Goal: Information Seeking & Learning: Compare options

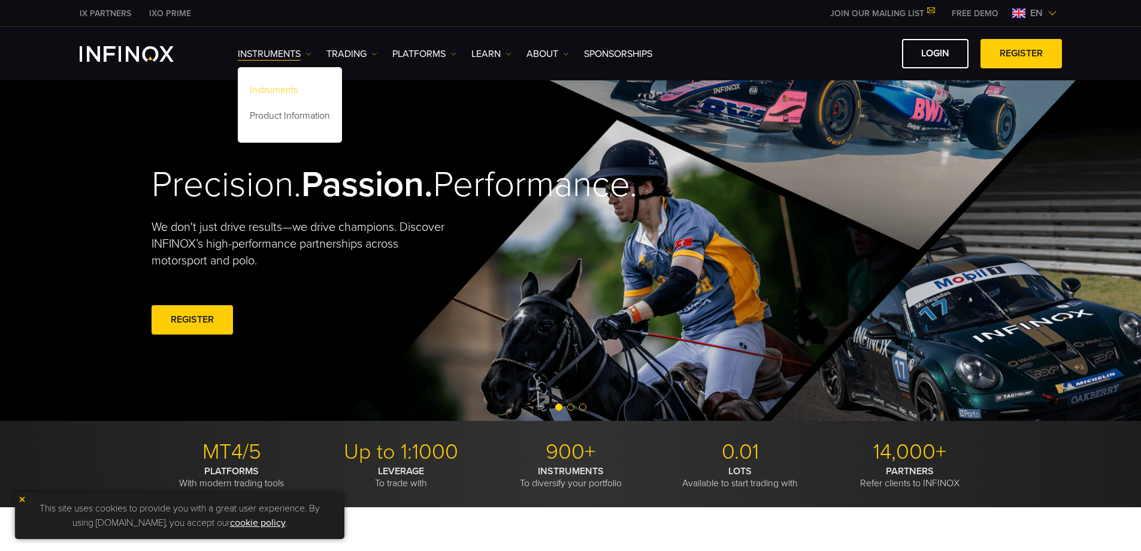
click at [268, 89] on link "Instruments" at bounding box center [290, 92] width 104 height 26
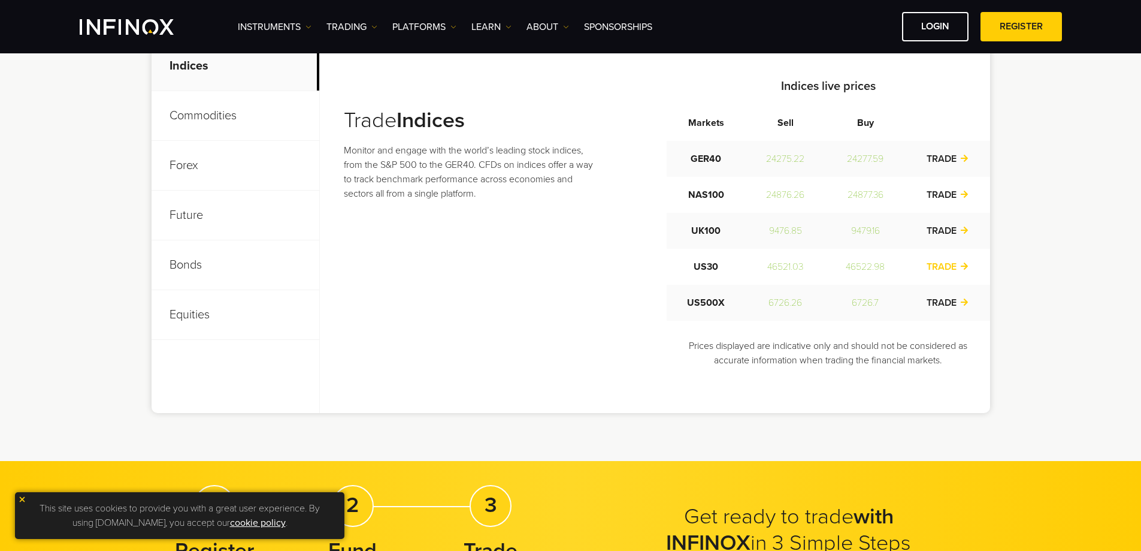
click at [957, 267] on link "TRADE" at bounding box center [948, 267] width 42 height 12
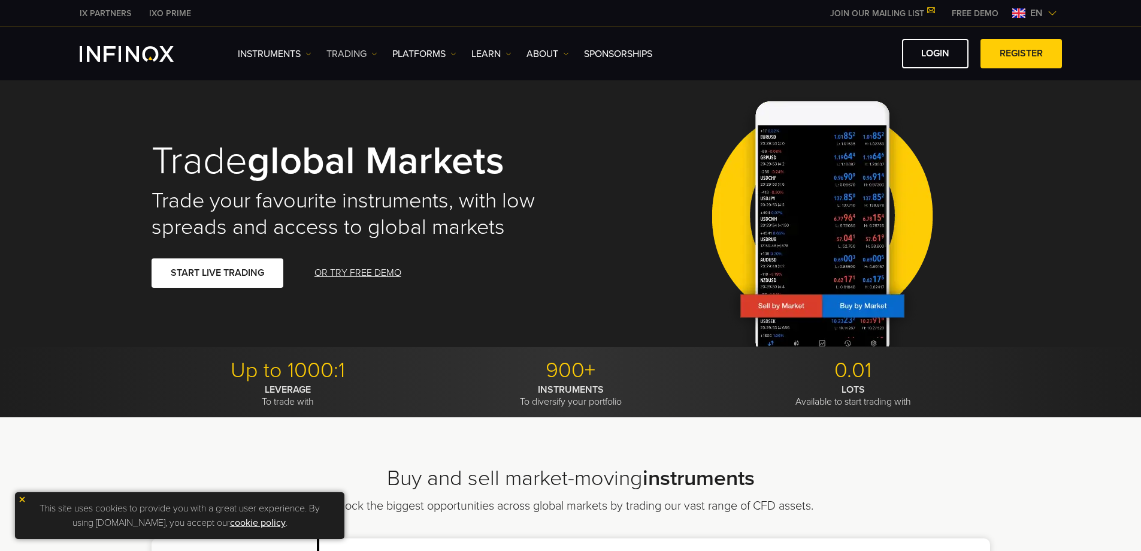
click at [355, 56] on link "TRADING" at bounding box center [351, 54] width 51 height 14
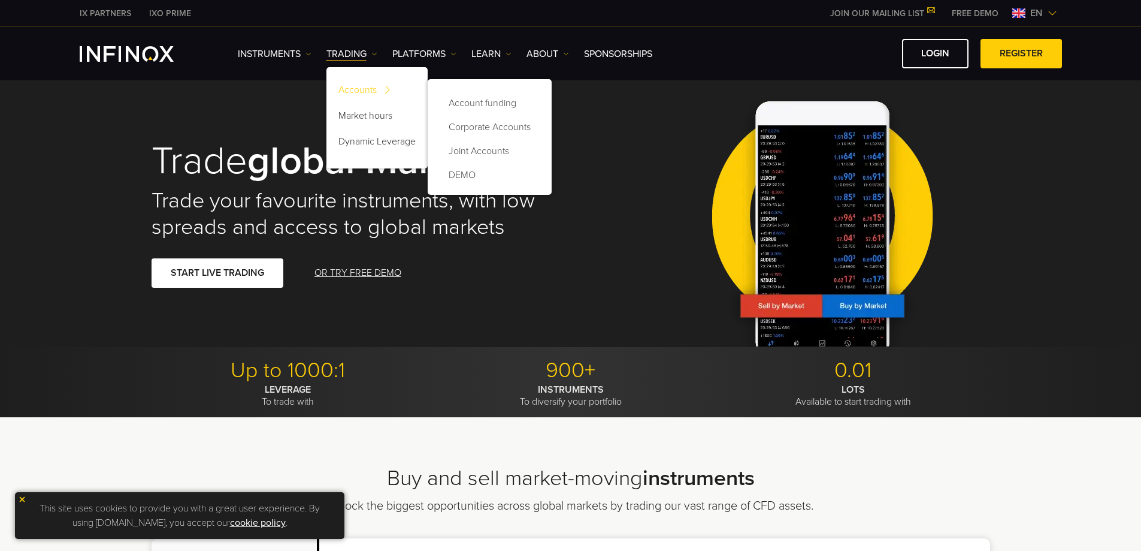
click at [359, 86] on link "Accounts" at bounding box center [376, 92] width 101 height 26
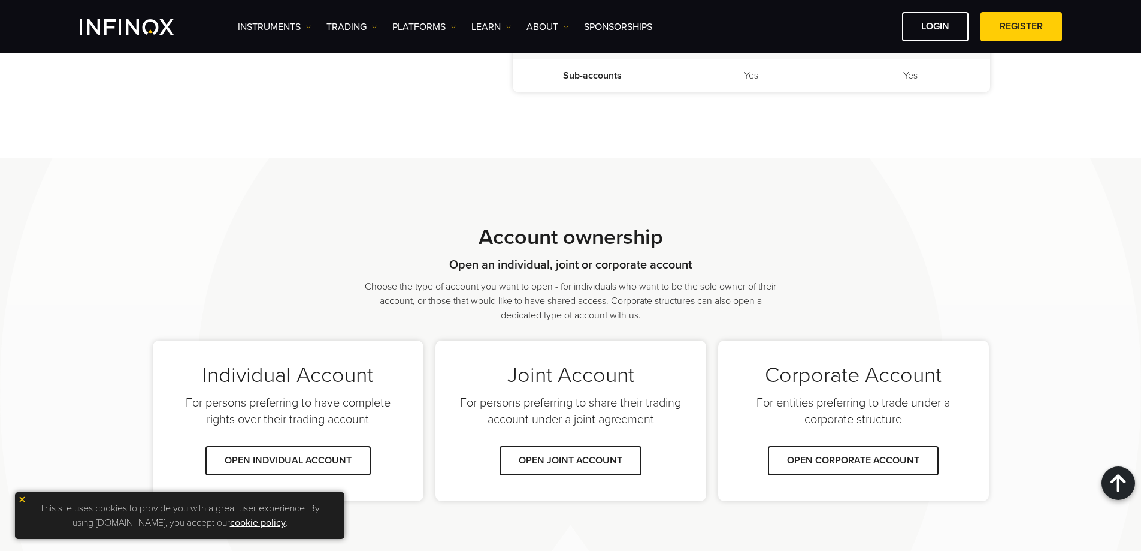
scroll to position [779, 0]
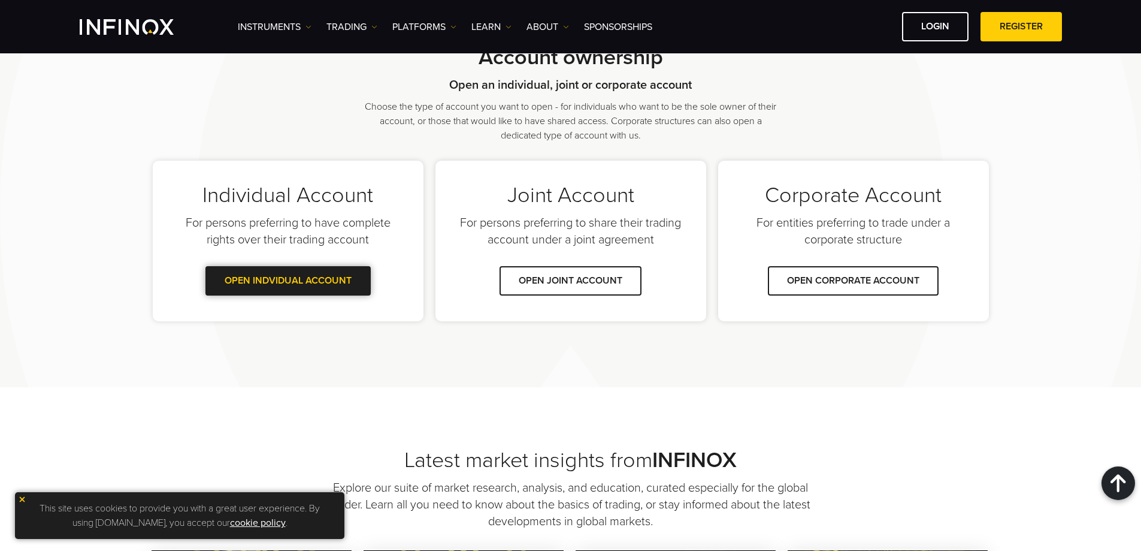
click at [347, 277] on link "OPEN INDVIDUAL ACCOUNT" at bounding box center [287, 280] width 165 height 29
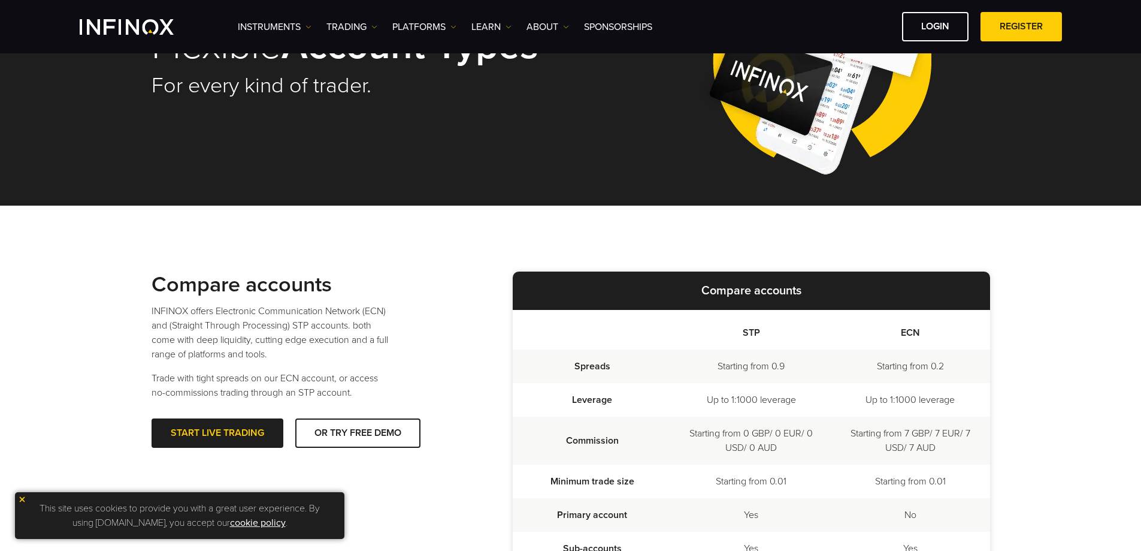
scroll to position [120, 0]
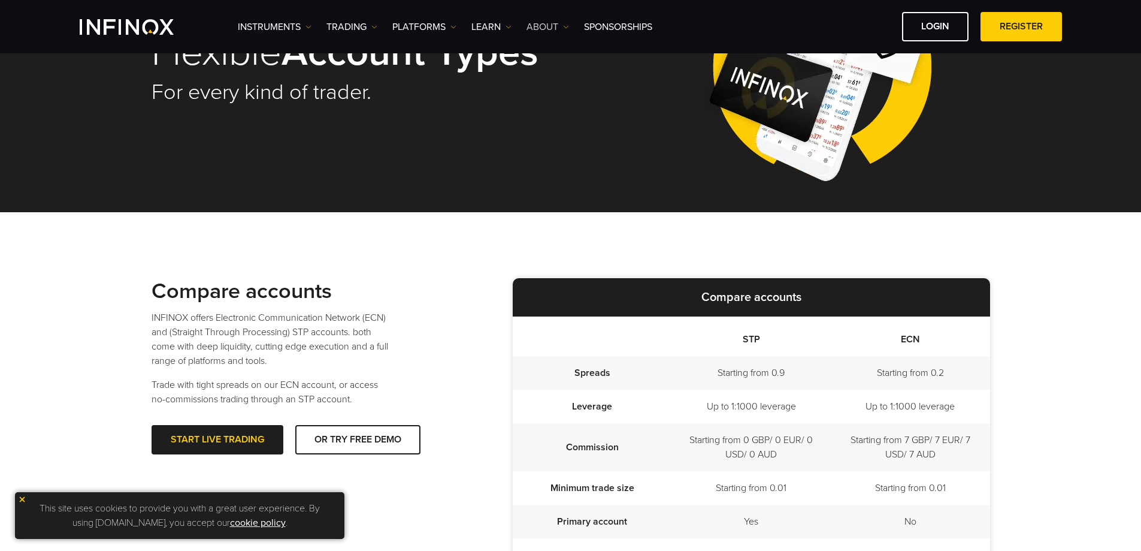
click at [558, 23] on link "ABOUT" at bounding box center [548, 27] width 43 height 14
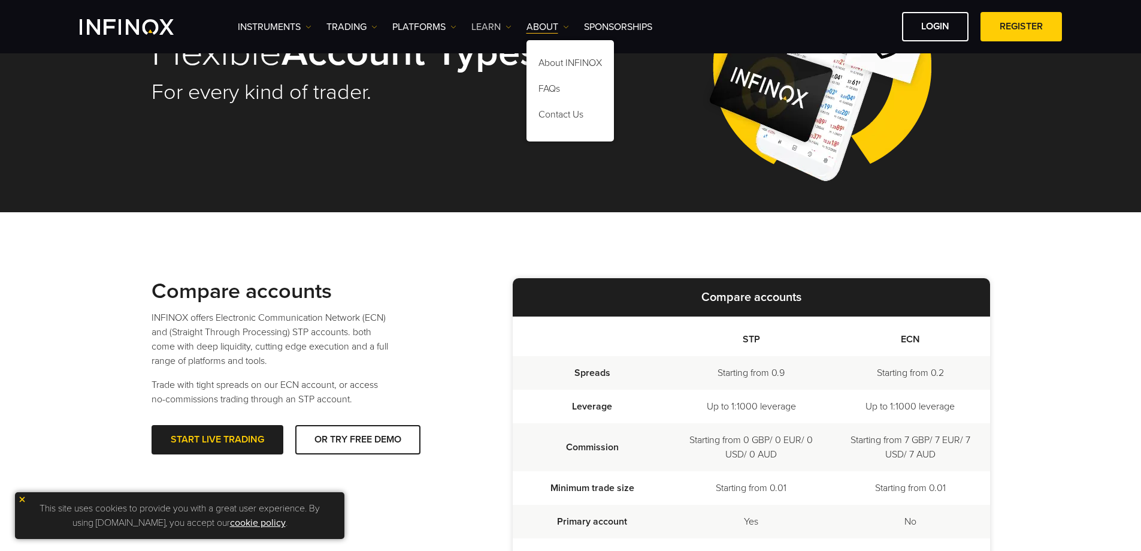
click at [489, 26] on link "Learn" at bounding box center [491, 27] width 40 height 14
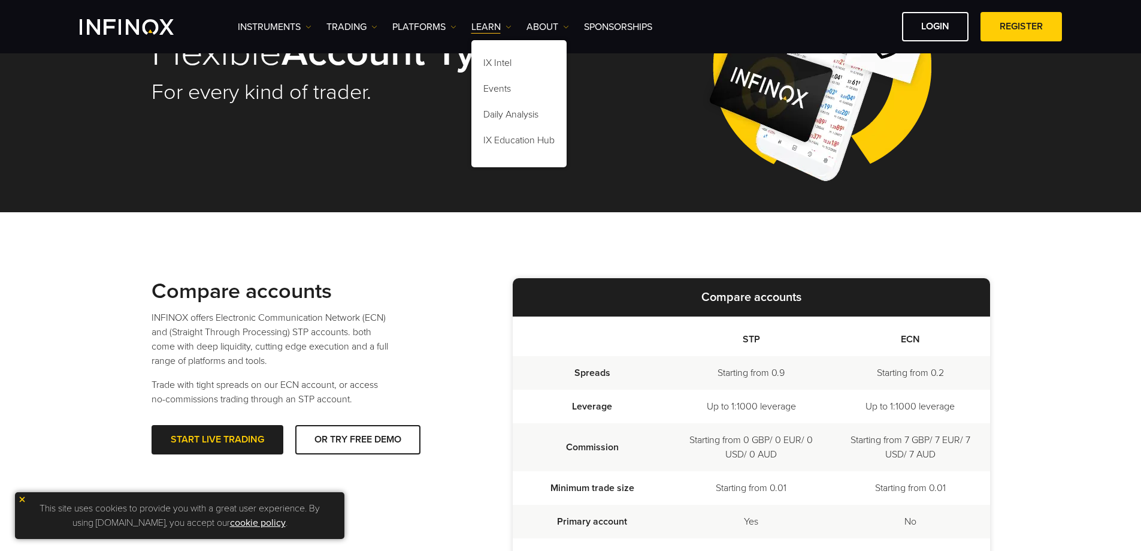
click at [431, 329] on div "Compare accounts INFINOX offers Electronic Communication Network (ECN) and (Str…" at bounding box center [320, 366] width 337 height 176
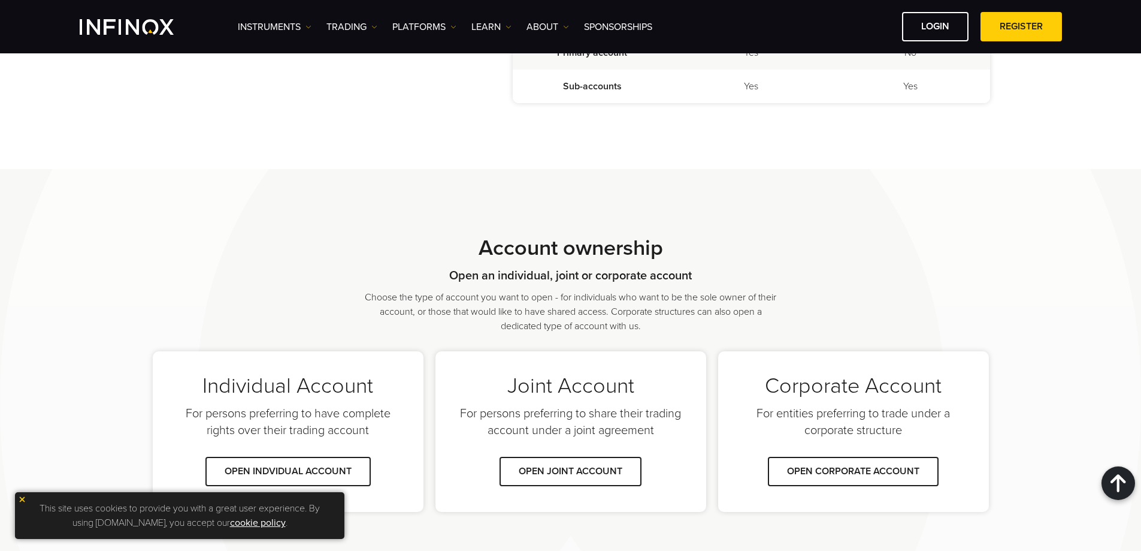
scroll to position [135, 0]
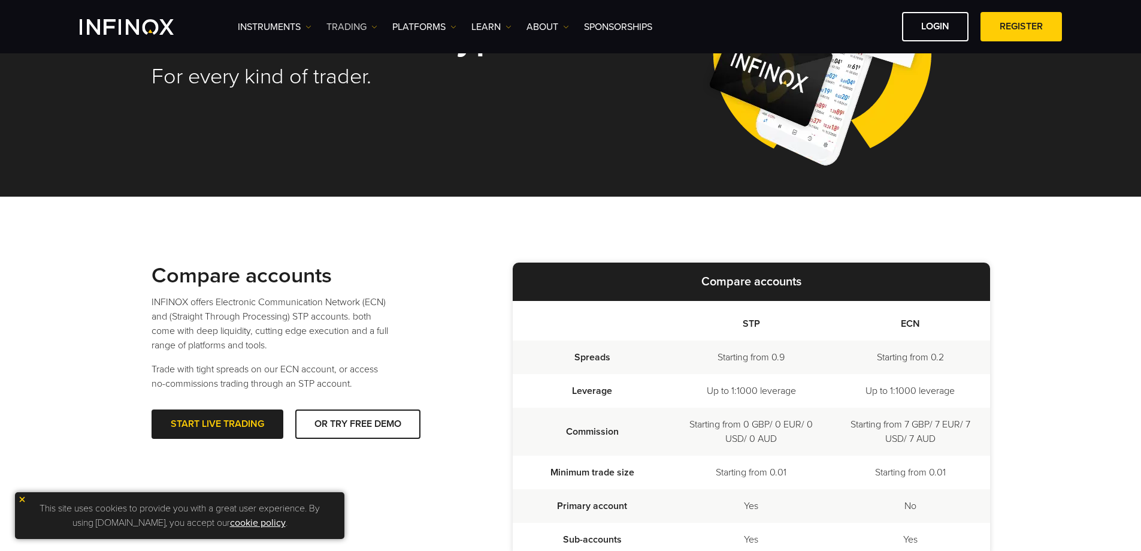
click at [352, 23] on link "TRADING" at bounding box center [351, 27] width 51 height 14
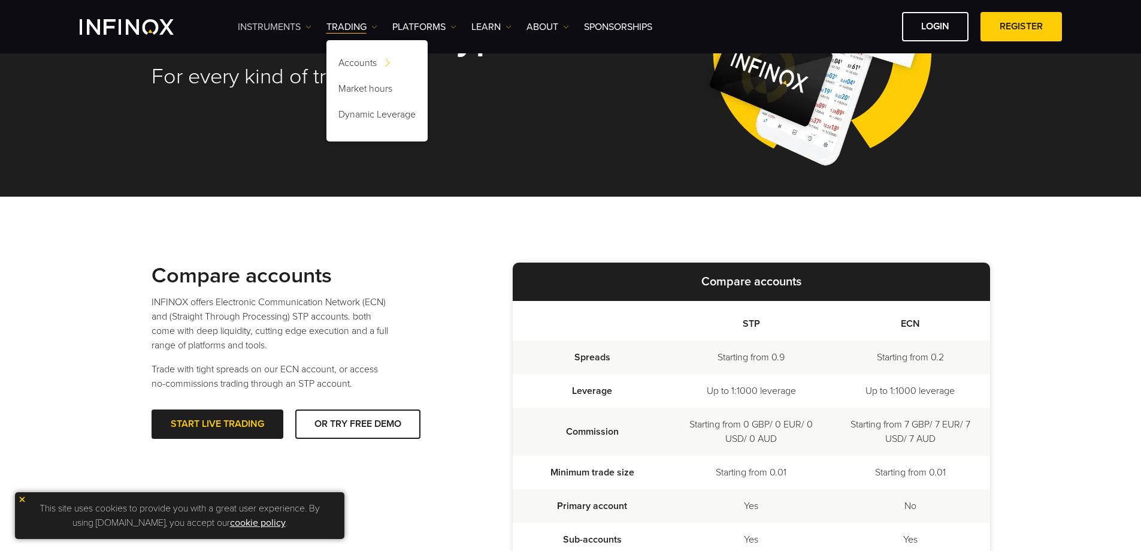
click at [298, 22] on link "Instruments" at bounding box center [275, 27] width 74 height 14
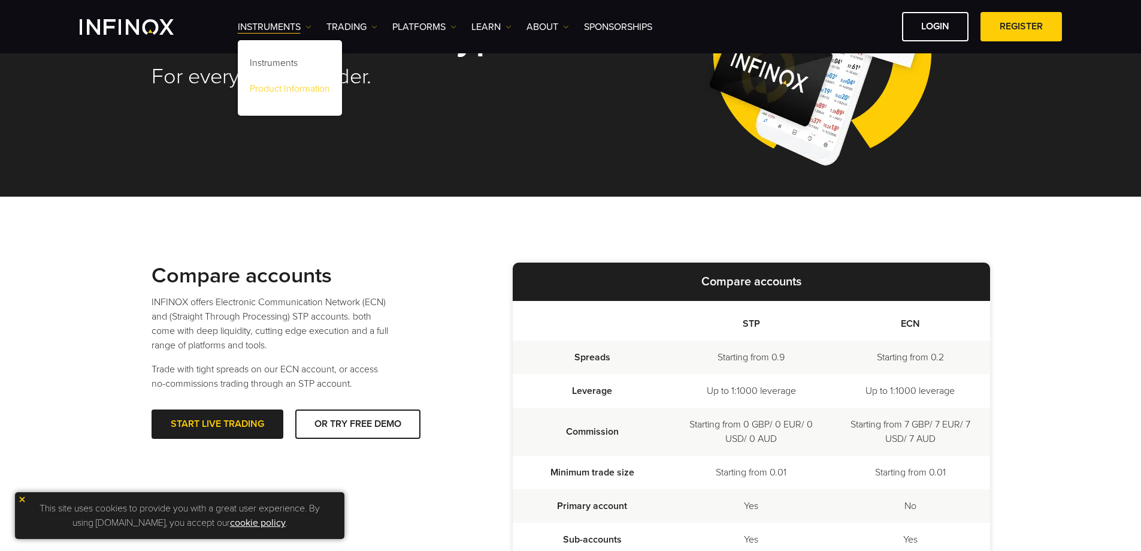
click at [300, 87] on link "Product Information" at bounding box center [290, 91] width 104 height 26
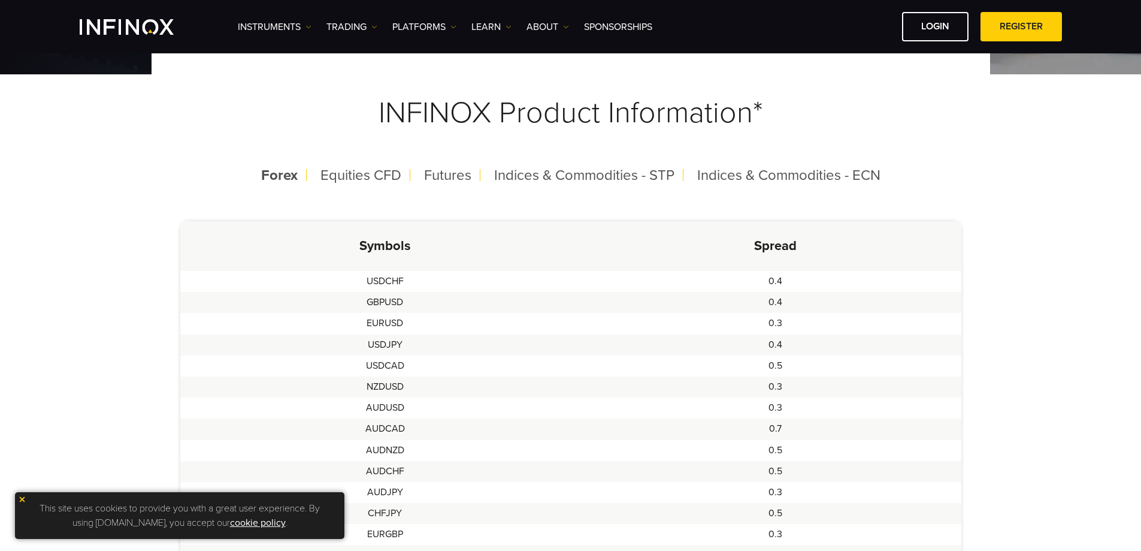
scroll to position [240, 0]
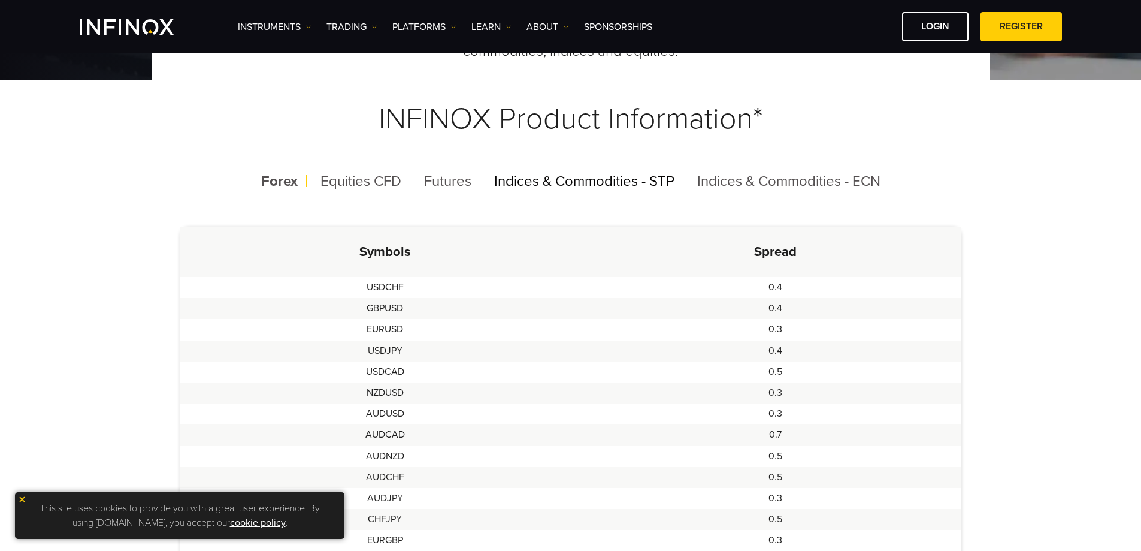
click at [618, 188] on span "Indices & Commodities - STP" at bounding box center [584, 181] width 180 height 17
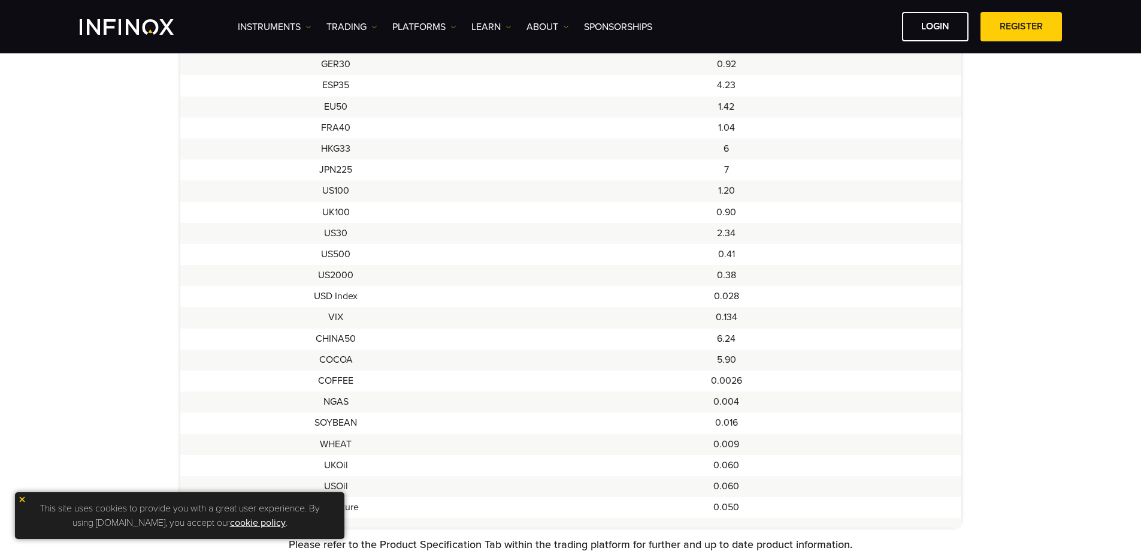
scroll to position [479, 0]
drag, startPoint x: 719, startPoint y: 238, endPoint x: 770, endPoint y: 240, distance: 50.4
click at [770, 240] on td "2.34" at bounding box center [726, 237] width 469 height 21
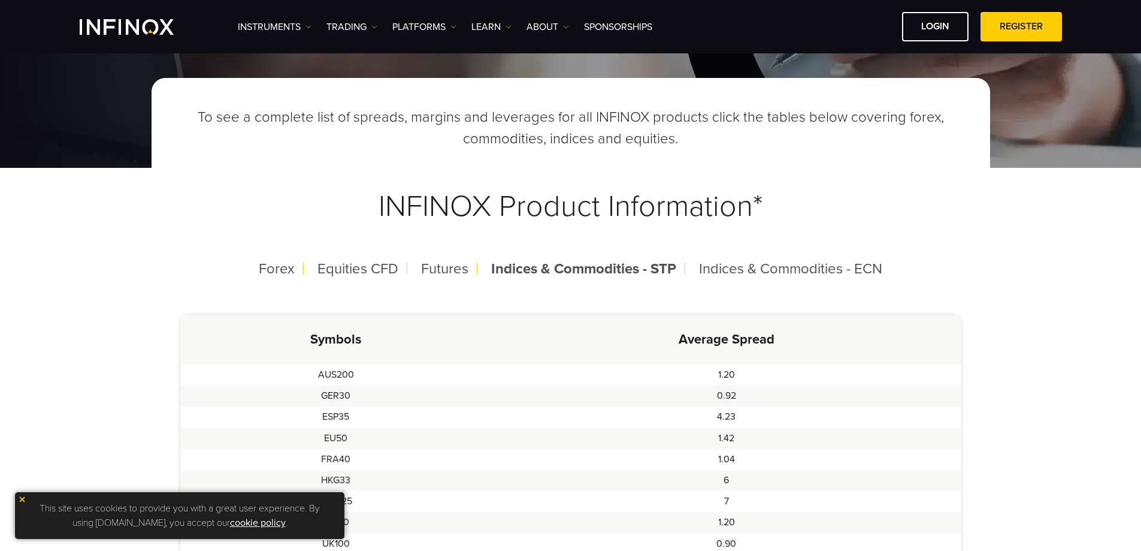
scroll to position [120, 0]
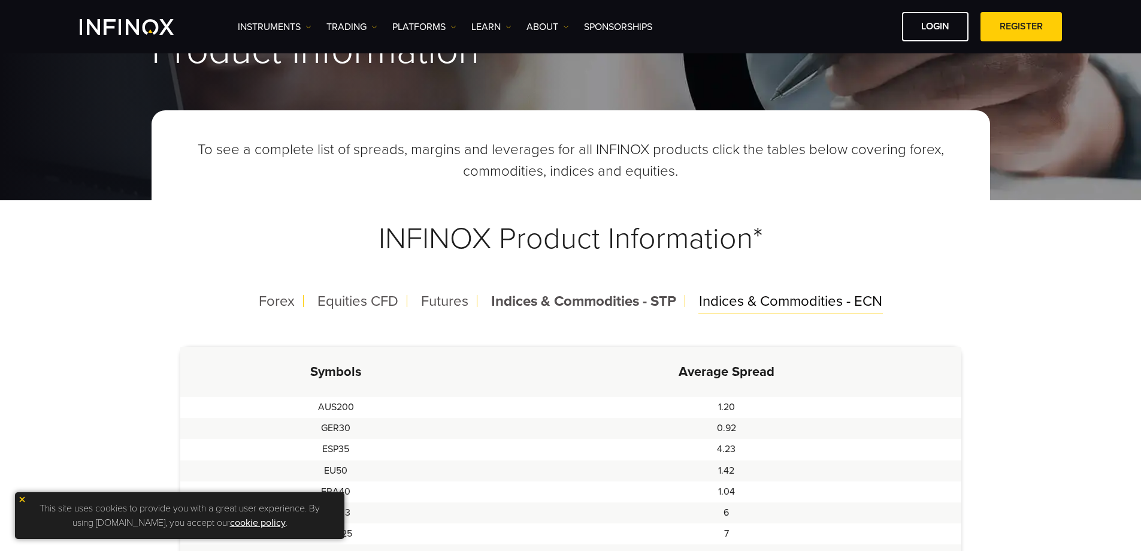
click at [748, 297] on span "Indices & Commodities - ECN" at bounding box center [790, 300] width 183 height 17
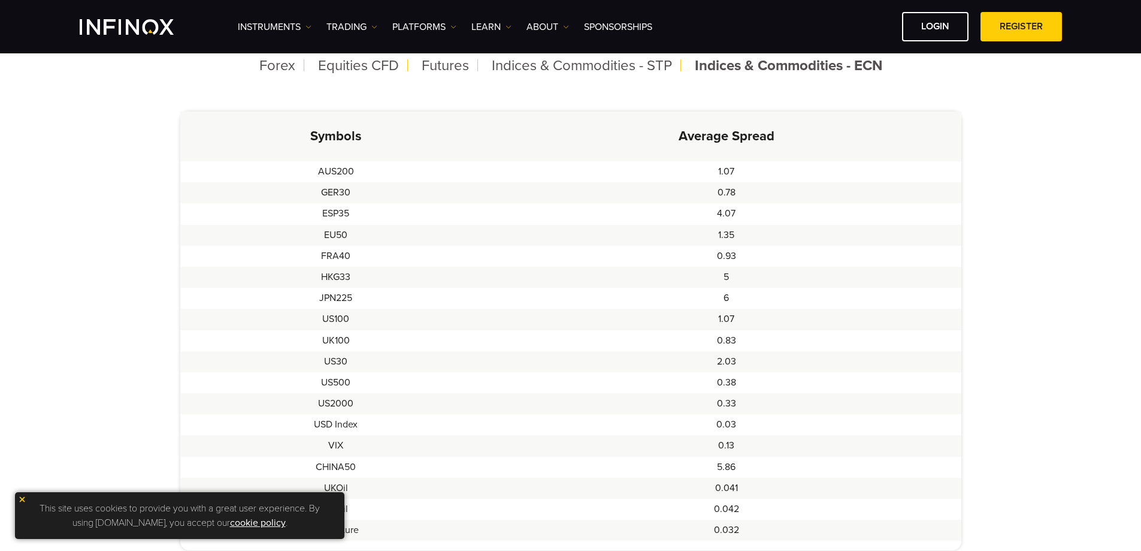
scroll to position [359, 0]
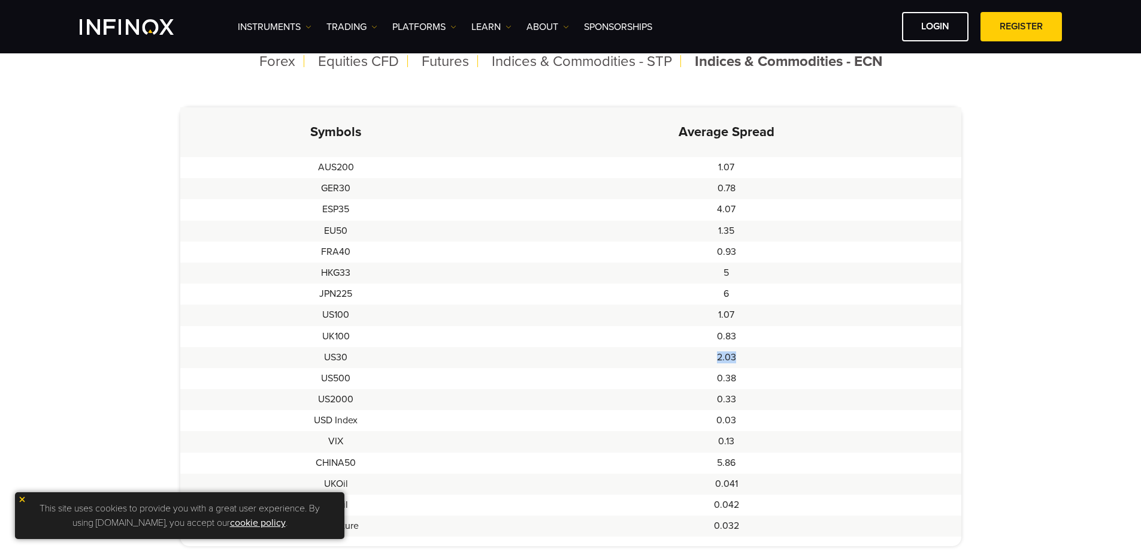
drag, startPoint x: 718, startPoint y: 355, endPoint x: 786, endPoint y: 357, distance: 68.3
click at [786, 357] on td "2.03" at bounding box center [726, 357] width 469 height 21
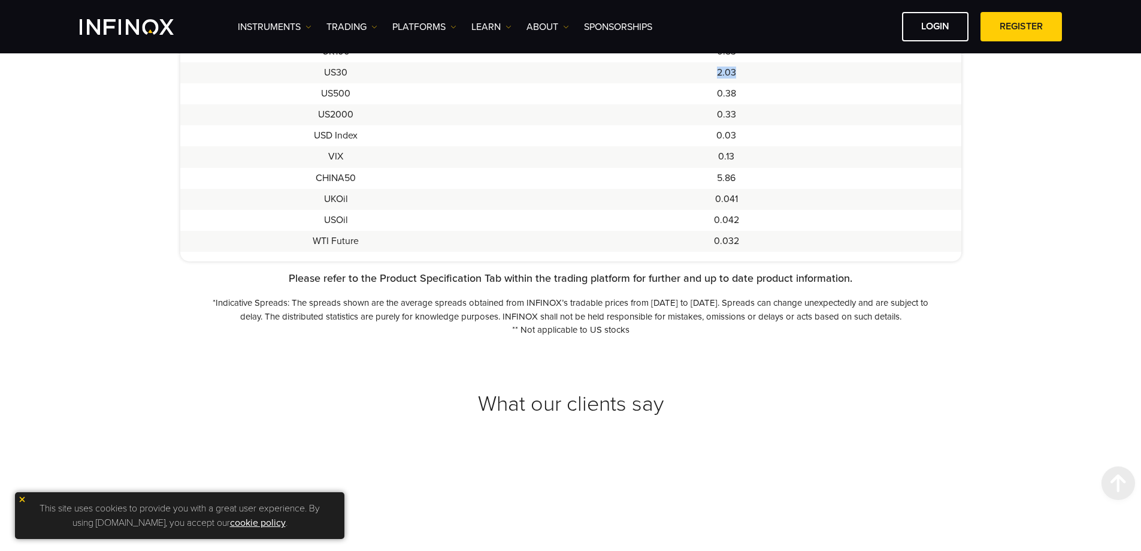
scroll to position [779, 0]
